Goal: Transaction & Acquisition: Download file/media

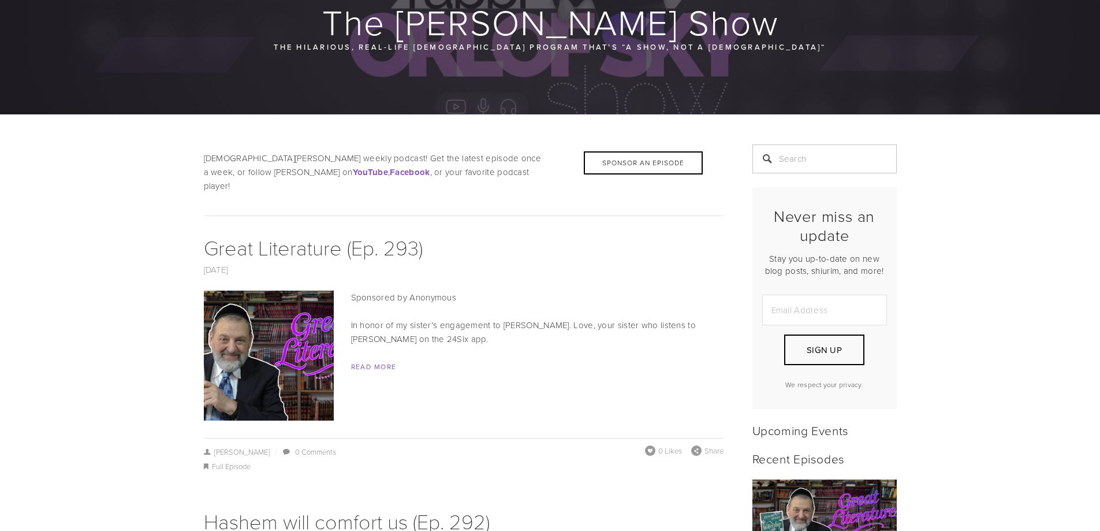
scroll to position [173, 0]
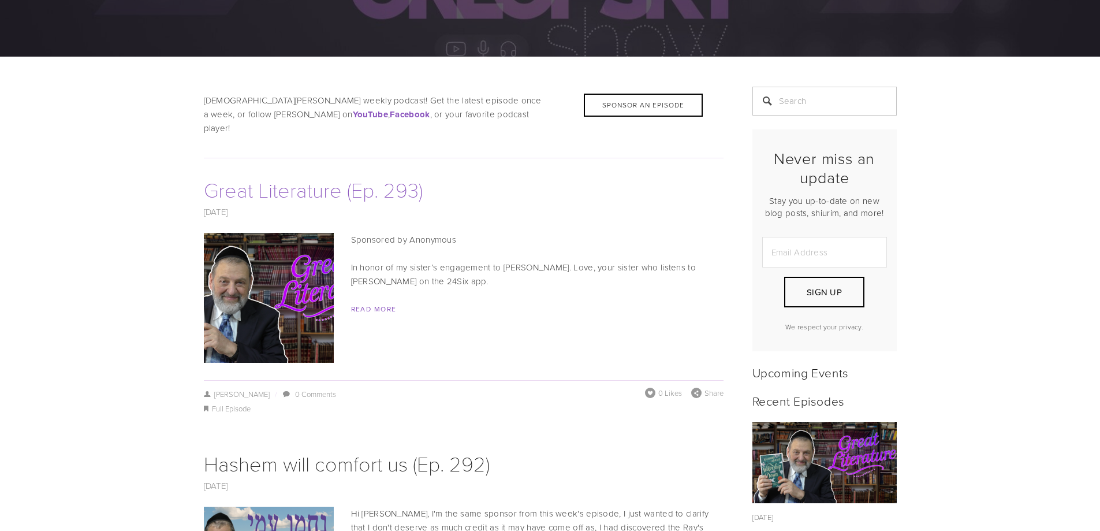
click at [309, 177] on link "Great Literature (Ep. 293)" at bounding box center [313, 189] width 219 height 28
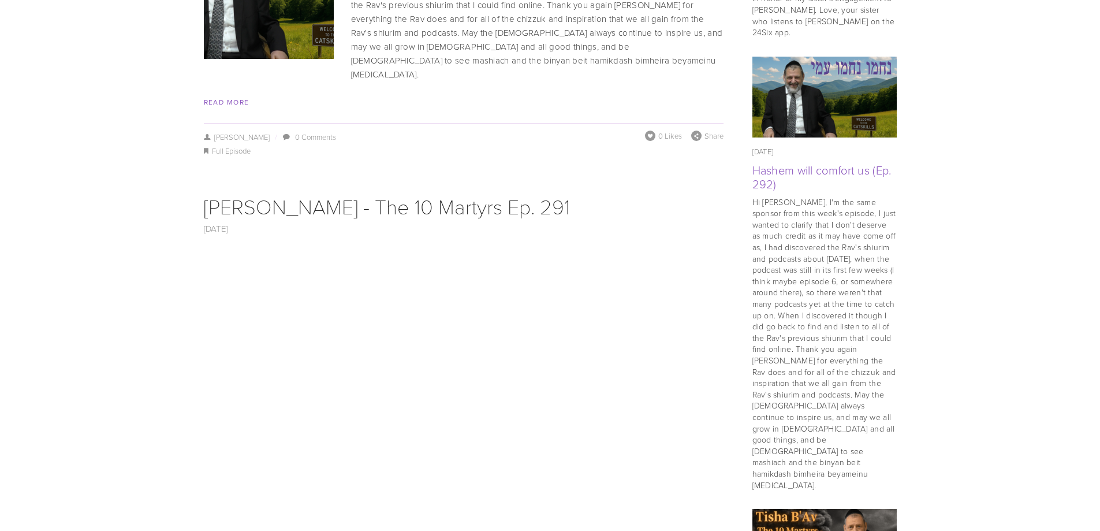
scroll to position [924, 0]
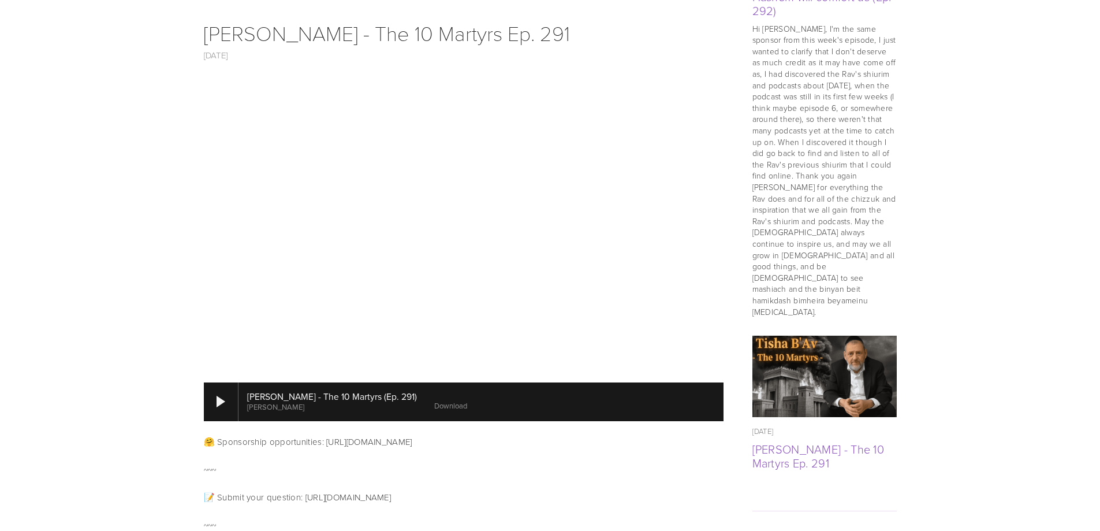
click at [434, 400] on link "Download" at bounding box center [450, 405] width 33 height 10
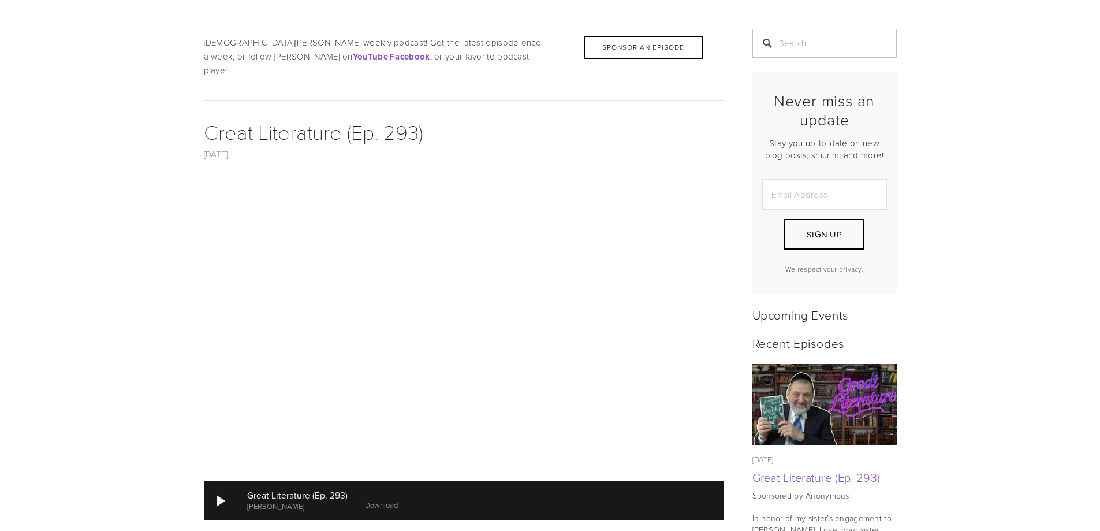
scroll to position [289, 0]
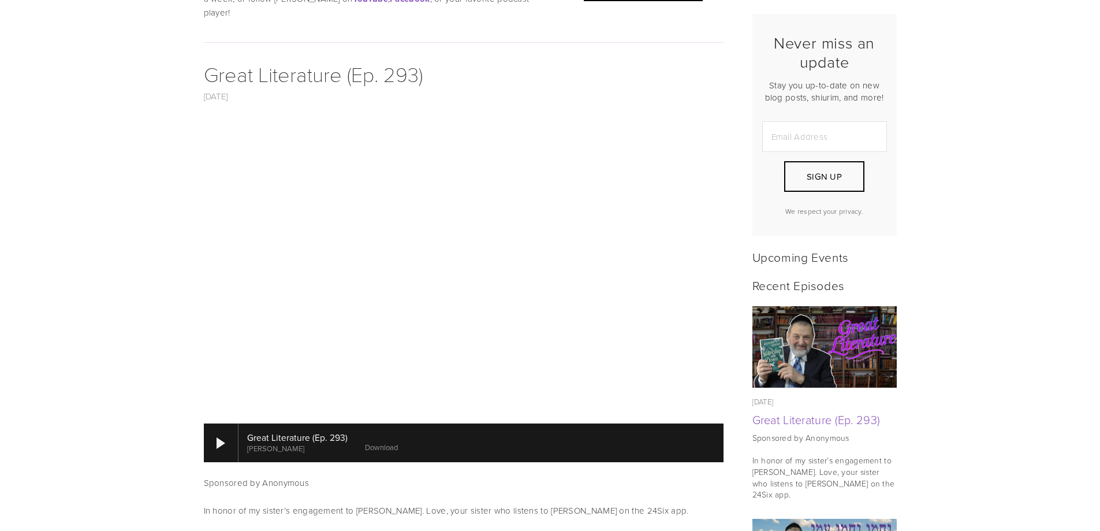
click at [382, 442] on link "Download" at bounding box center [381, 447] width 33 height 10
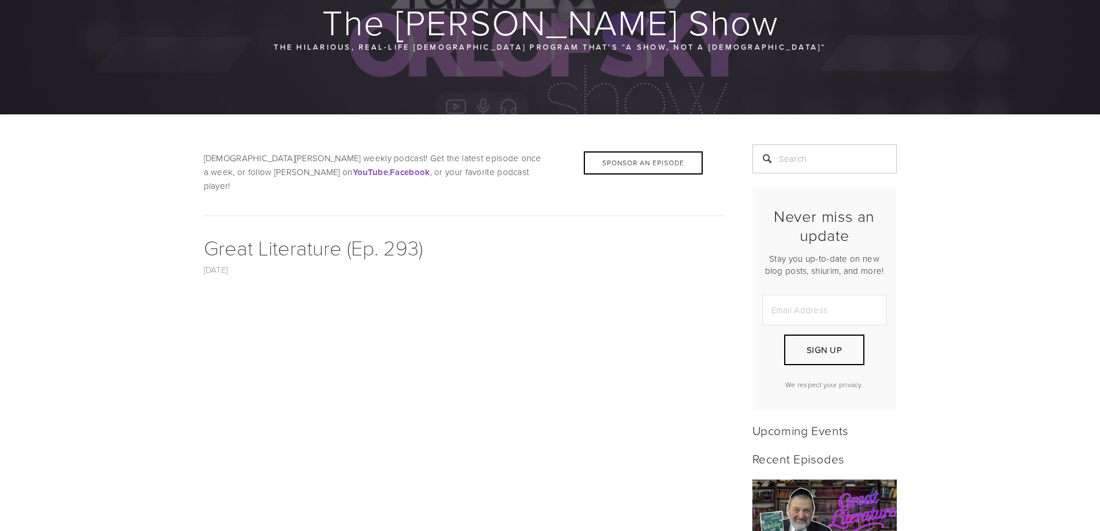
scroll to position [58, 0]
